Goal: Task Accomplishment & Management: Manage account settings

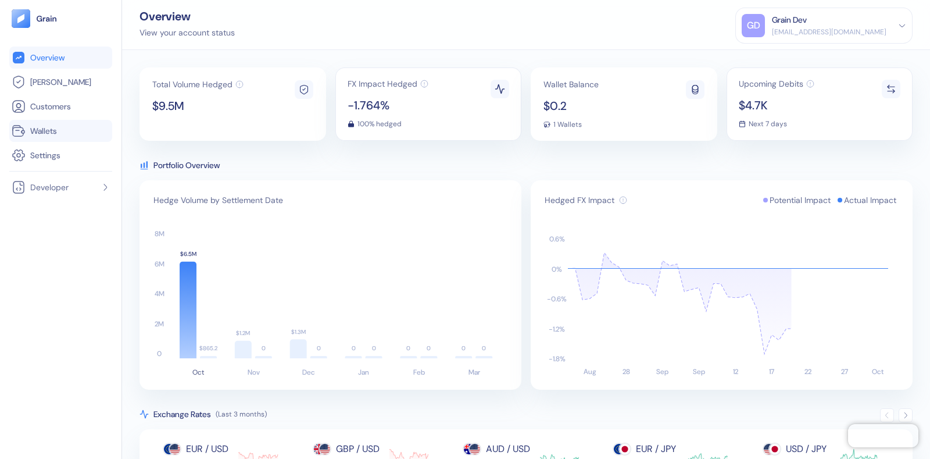
click at [54, 135] on span "Wallets" at bounding box center [43, 131] width 27 height 12
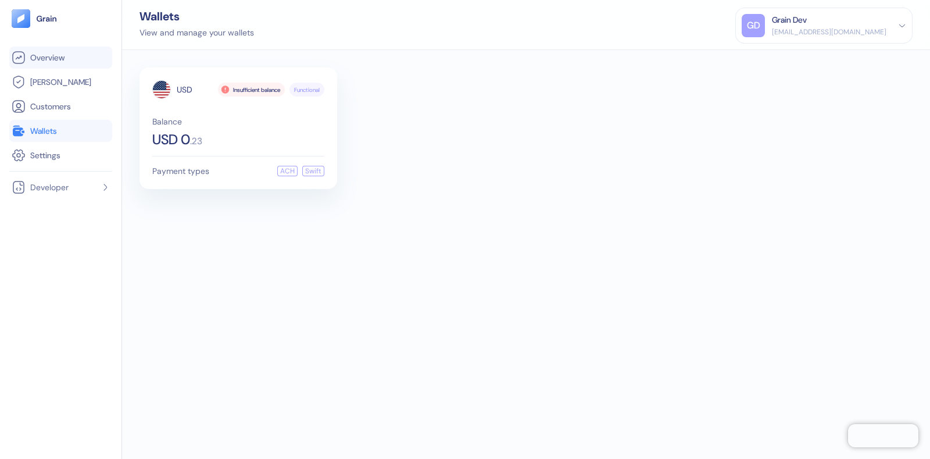
click at [49, 62] on span "Overview" at bounding box center [47, 58] width 34 height 12
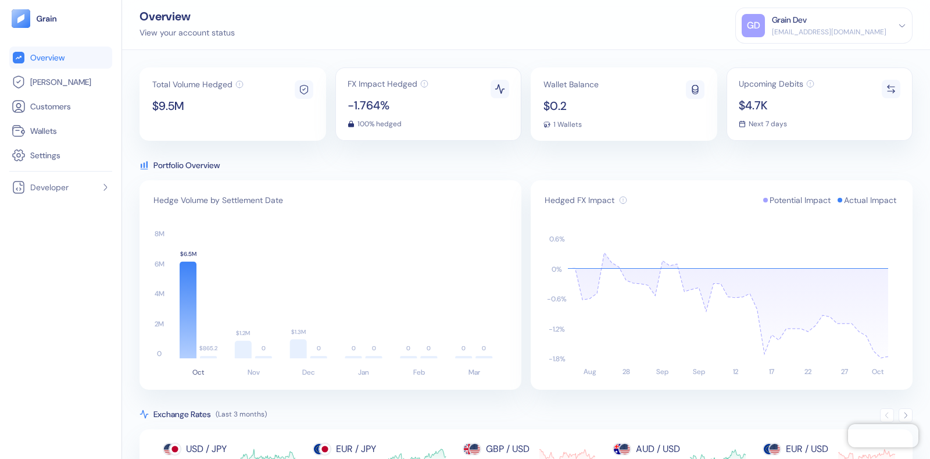
click at [854, 20] on div "Grain Dev" at bounding box center [829, 20] width 115 height 12
click at [757, 58] on div "Sign Out" at bounding box center [773, 58] width 32 height 12
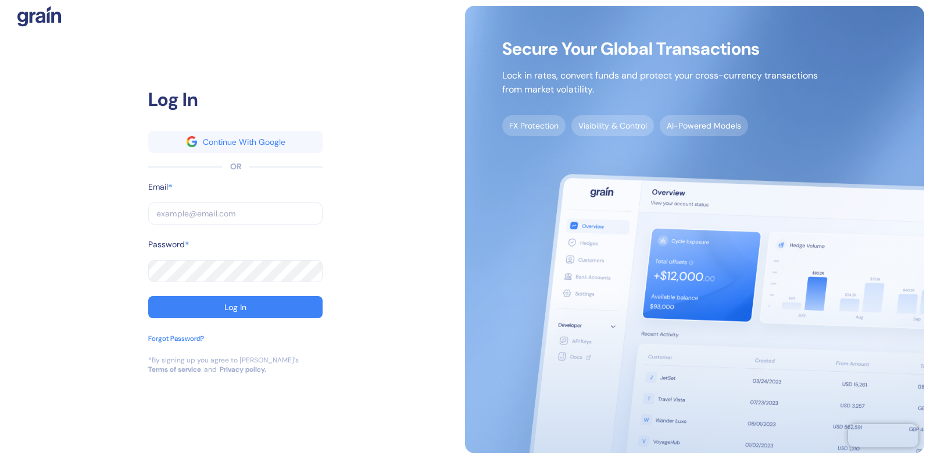
click at [172, 211] on input "text" at bounding box center [235, 213] width 174 height 22
type input "[EMAIL_ADDRESS][DOMAIN_NAME]"
